Goal: Task Accomplishment & Management: Use online tool/utility

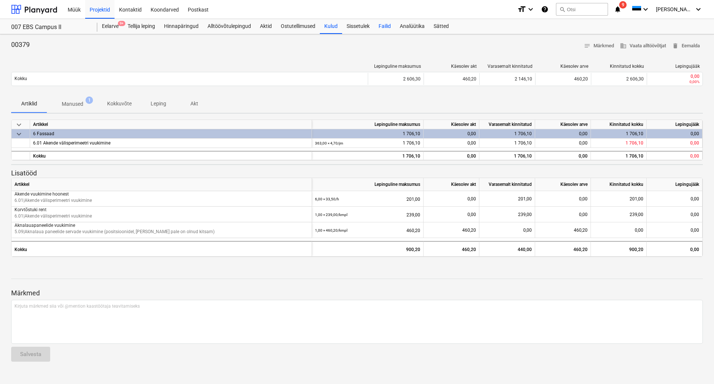
click at [388, 28] on div "Failid" at bounding box center [384, 26] width 21 height 15
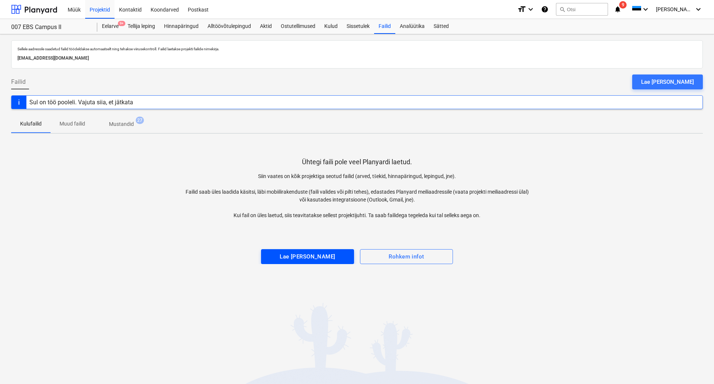
click at [305, 249] on button "Lae [PERSON_NAME]" at bounding box center [307, 256] width 93 height 15
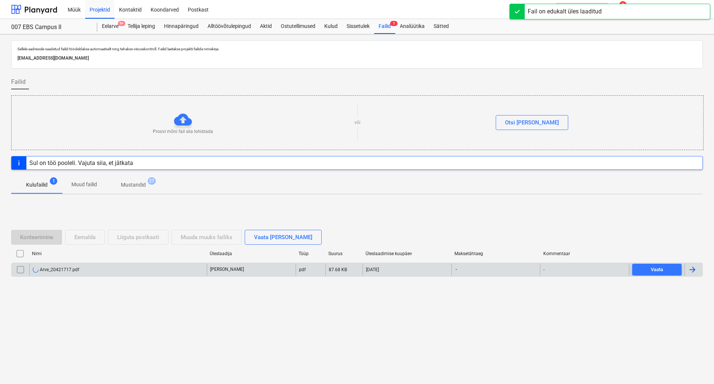
click at [130, 268] on div "Arve_20421717.pdf" at bounding box center [117, 269] width 177 height 12
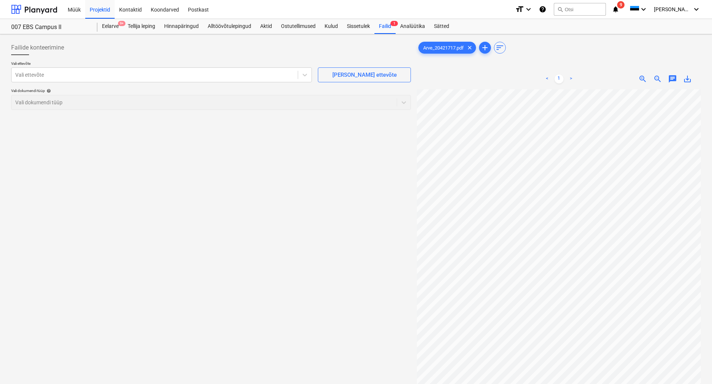
scroll to position [0, 6]
click at [305, 73] on icon at bounding box center [304, 74] width 7 height 7
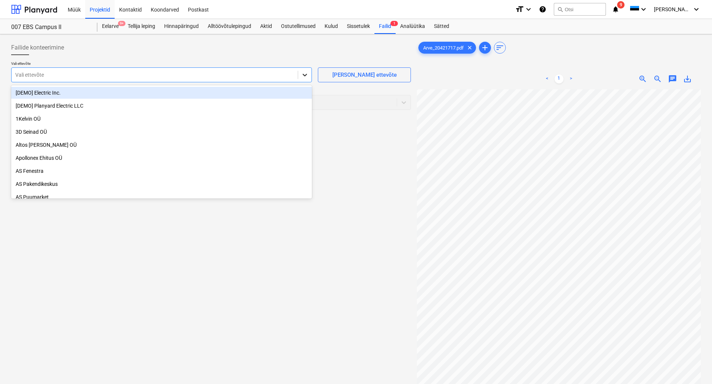
type input "f"
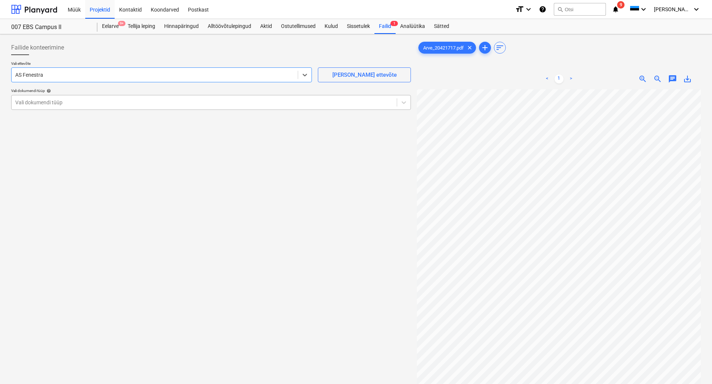
click at [113, 103] on div at bounding box center [204, 102] width 378 height 7
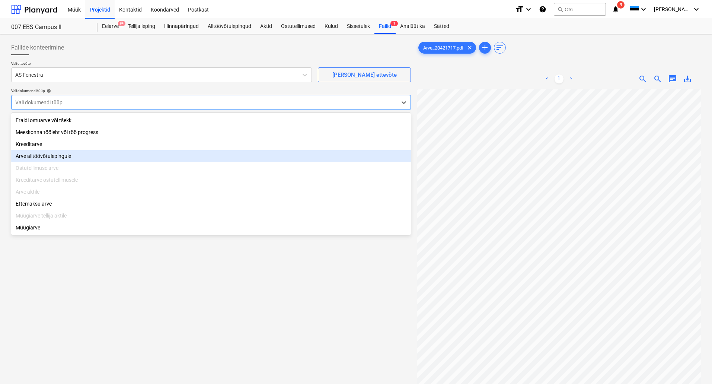
click at [111, 164] on div "Ostutellimuse arve" at bounding box center [211, 168] width 400 height 12
click at [107, 157] on div "Arve alltöövõtulepingule" at bounding box center [211, 156] width 400 height 12
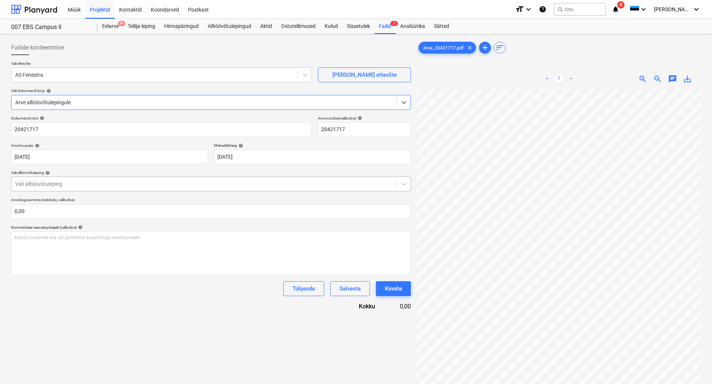
click at [142, 179] on div "Vali alltöövõtuleping" at bounding box center [204, 184] width 385 height 10
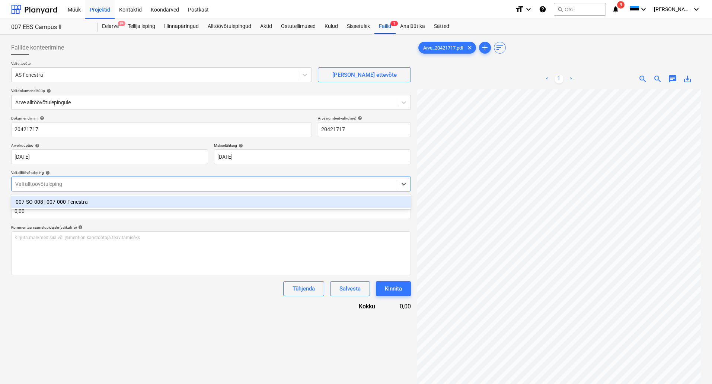
click at [118, 200] on div "007-SO-008 | 007-000-Fenestra" at bounding box center [211, 202] width 400 height 12
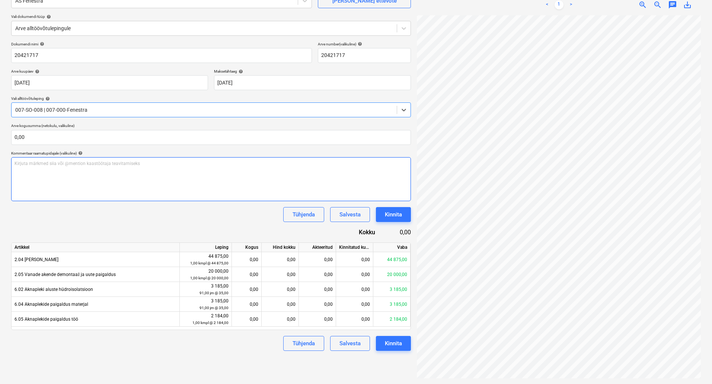
scroll to position [74, 0]
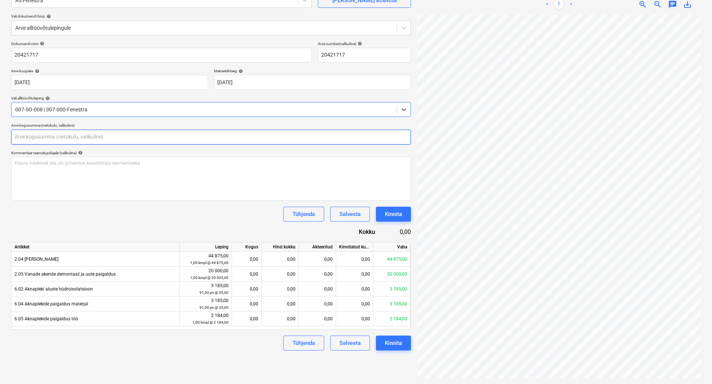
click at [152, 132] on input "text" at bounding box center [211, 136] width 400 height 15
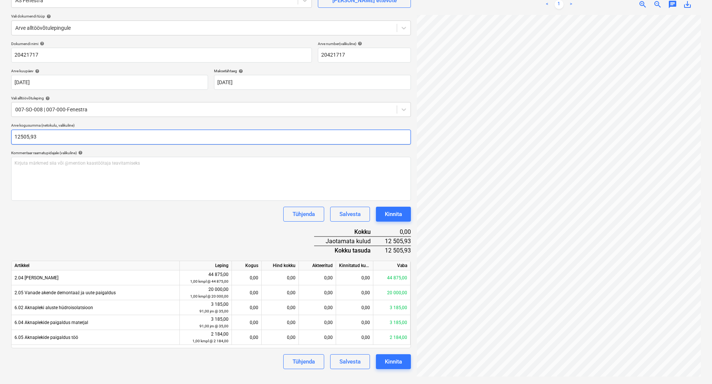
scroll to position [191, 108]
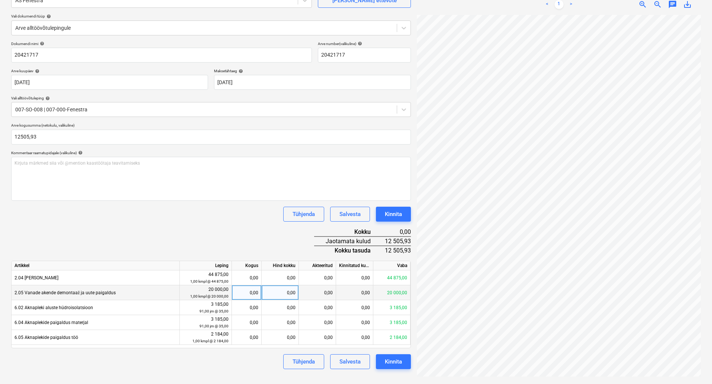
type input "12 505,93"
click at [278, 290] on div "0,00" at bounding box center [280, 292] width 37 height 15
type input "12505,93"
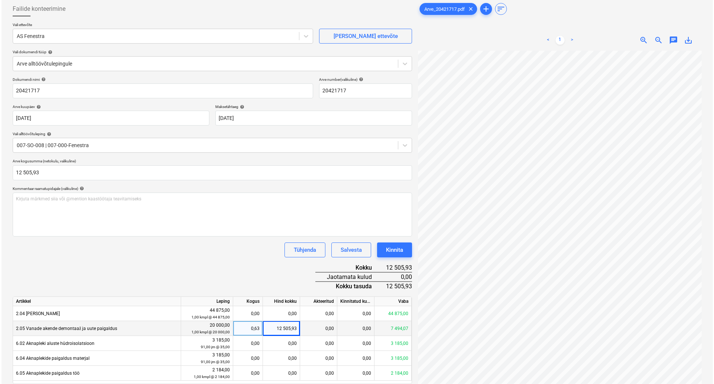
scroll to position [74, 0]
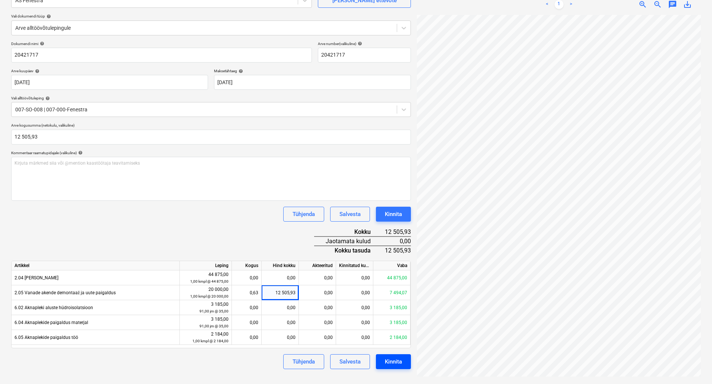
click at [391, 359] on div "Kinnita" at bounding box center [393, 361] width 17 height 10
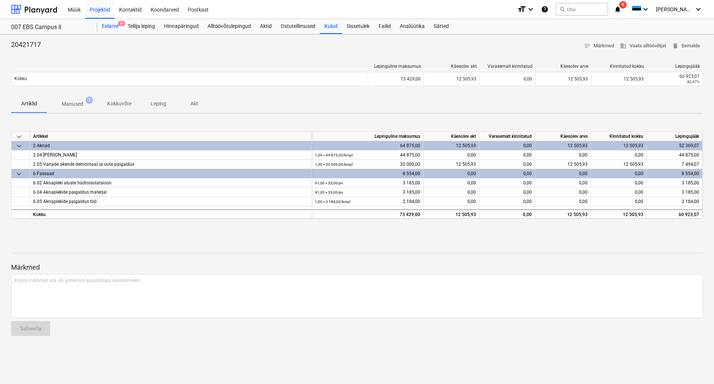
click at [113, 28] on div "Eelarve 9+" at bounding box center [110, 26] width 26 height 15
